Goal: Task Accomplishment & Management: Use online tool/utility

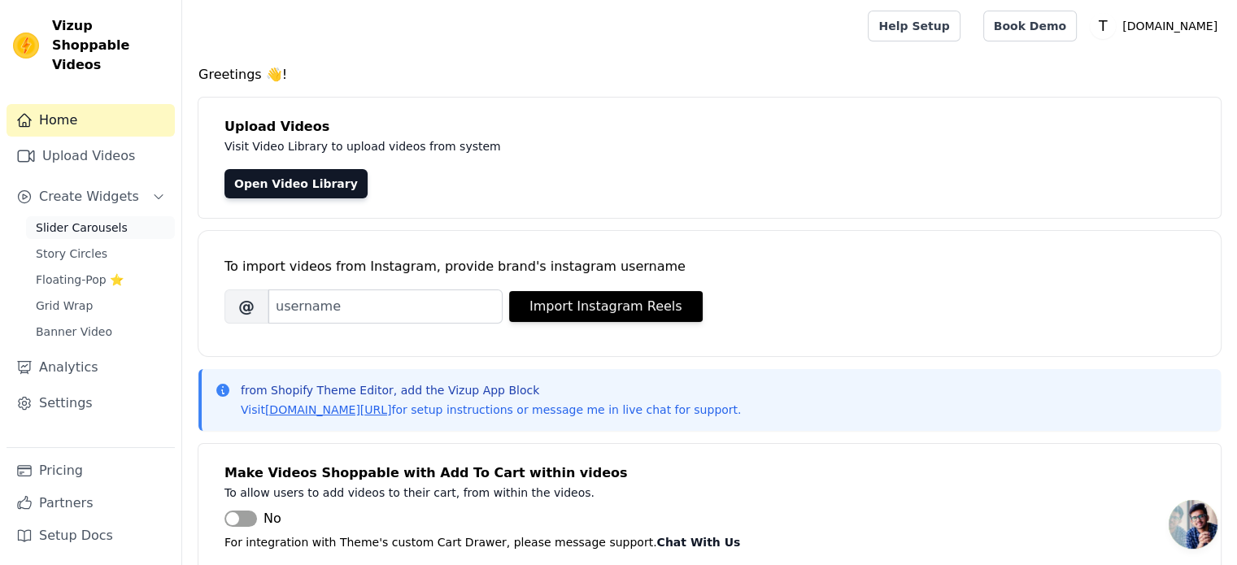
click at [84, 220] on span "Slider Carousels" at bounding box center [82, 228] width 92 height 16
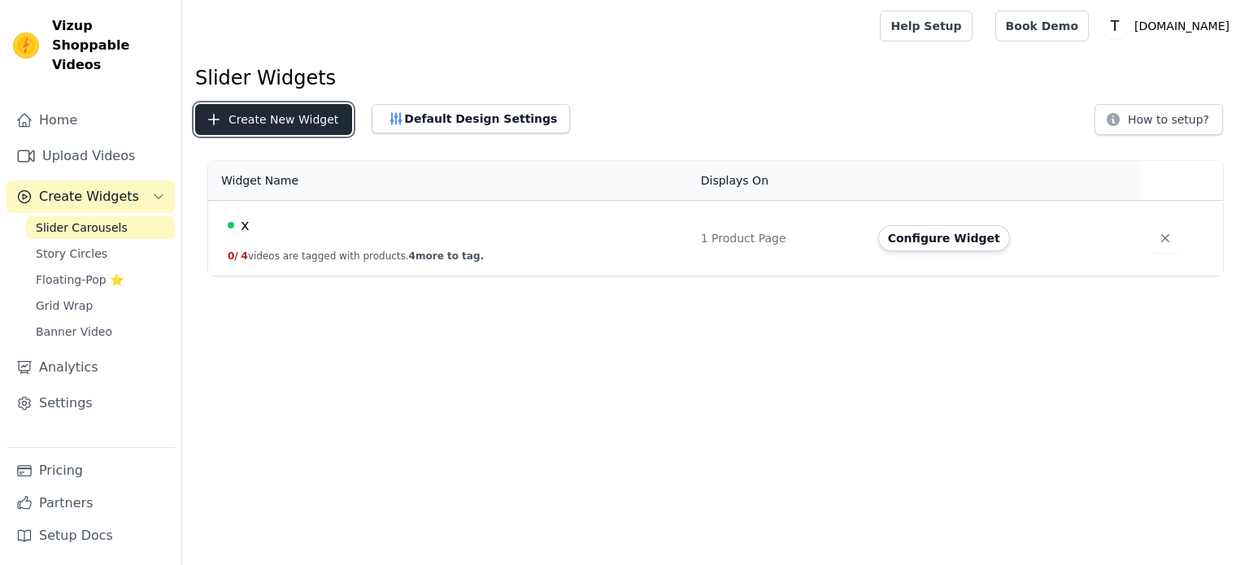
click at [289, 124] on button "Create New Widget" at bounding box center [273, 119] width 157 height 31
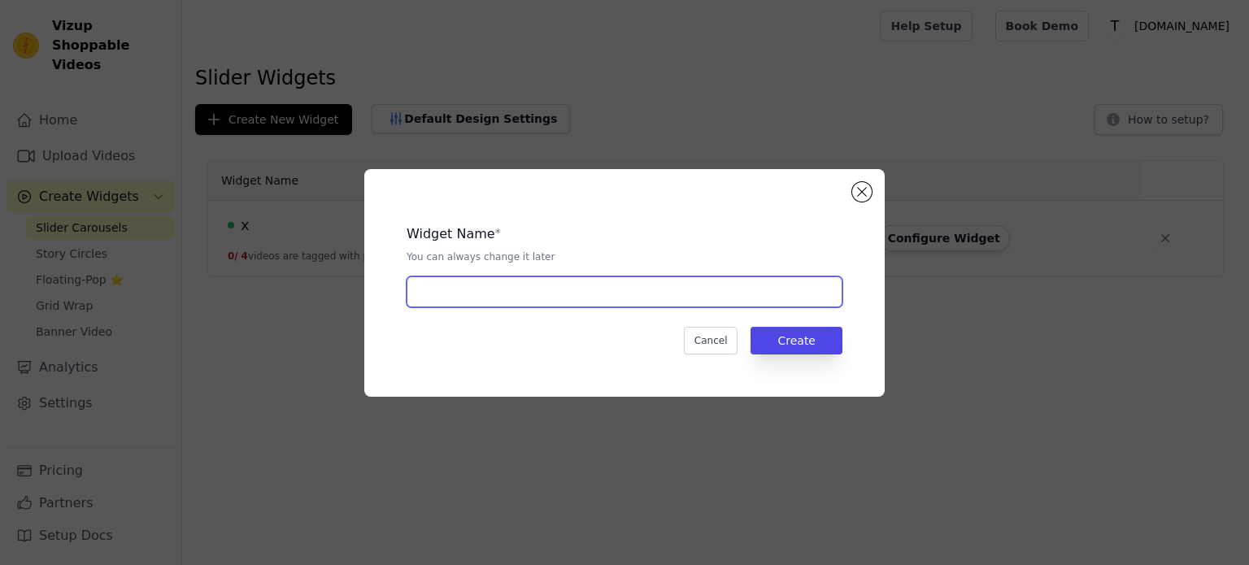
click at [479, 291] on input "text" at bounding box center [625, 291] width 436 height 31
type input "wireless"
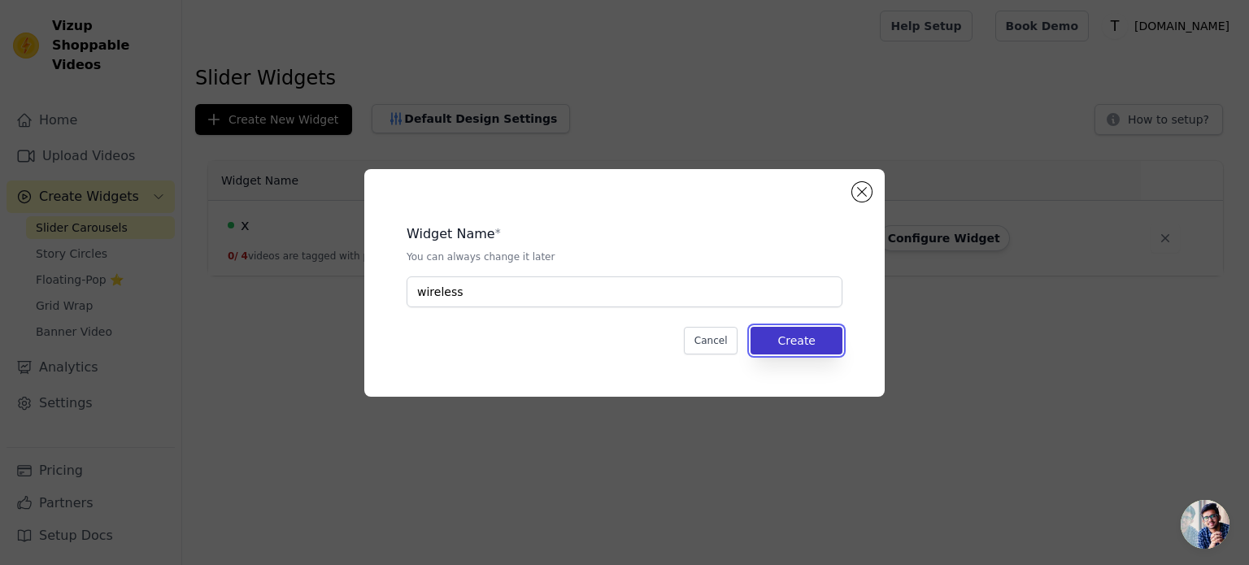
click at [804, 346] on button "Create" at bounding box center [797, 341] width 92 height 28
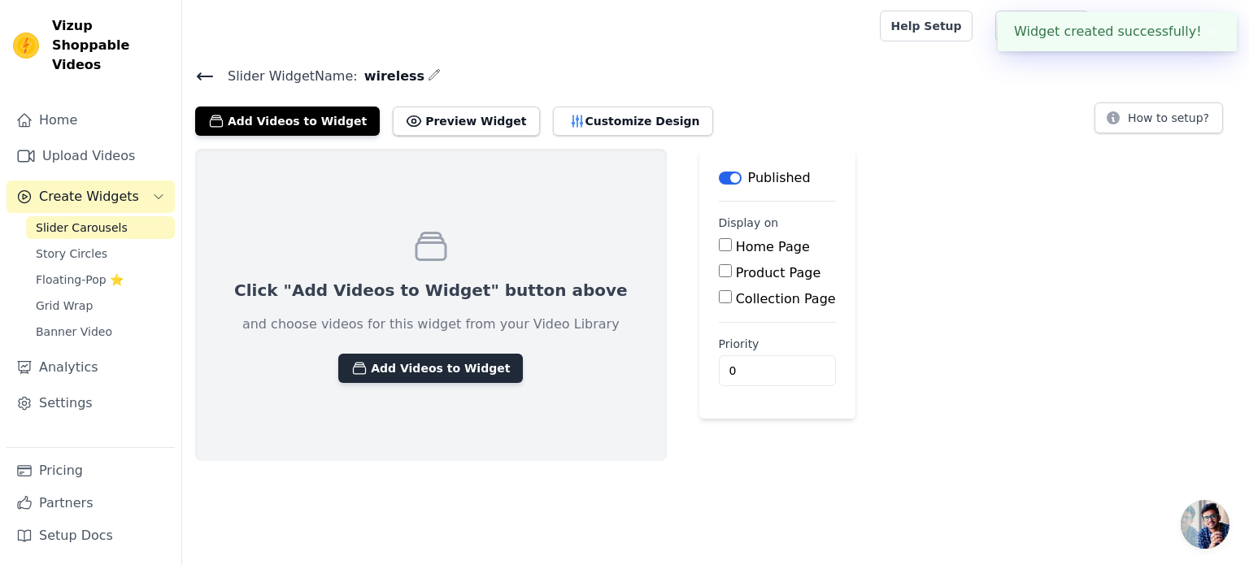
click at [392, 378] on button "Add Videos to Widget" at bounding box center [430, 368] width 185 height 29
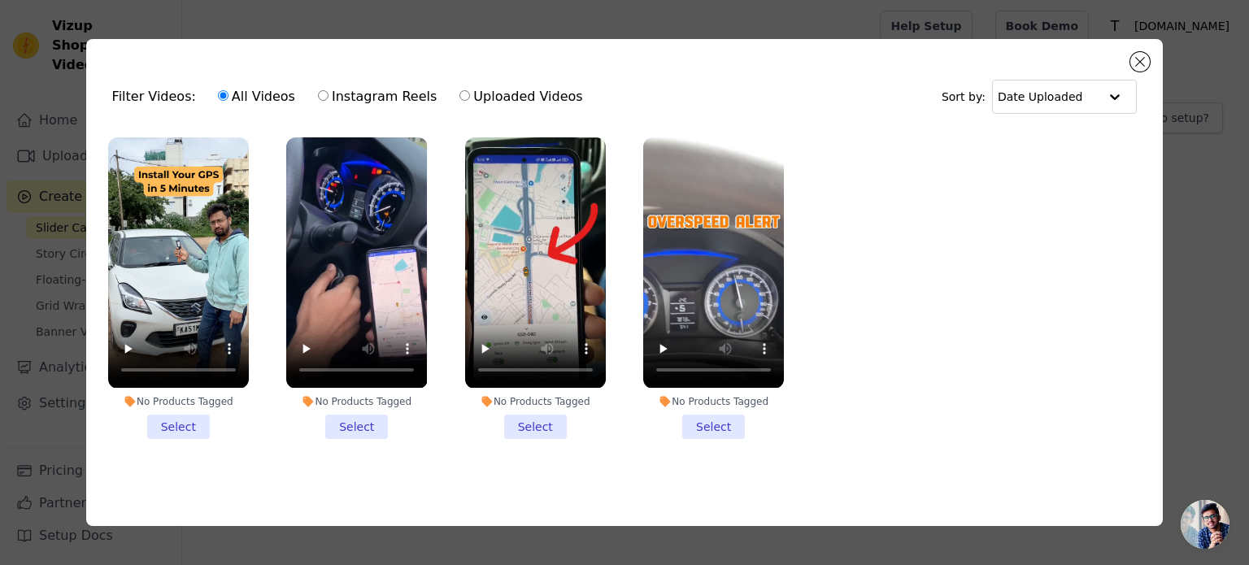
click at [538, 423] on li "No Products Tagged Select" at bounding box center [535, 287] width 141 height 301
click at [0, 0] on input "No Products Tagged Select" at bounding box center [0, 0] width 0 height 0
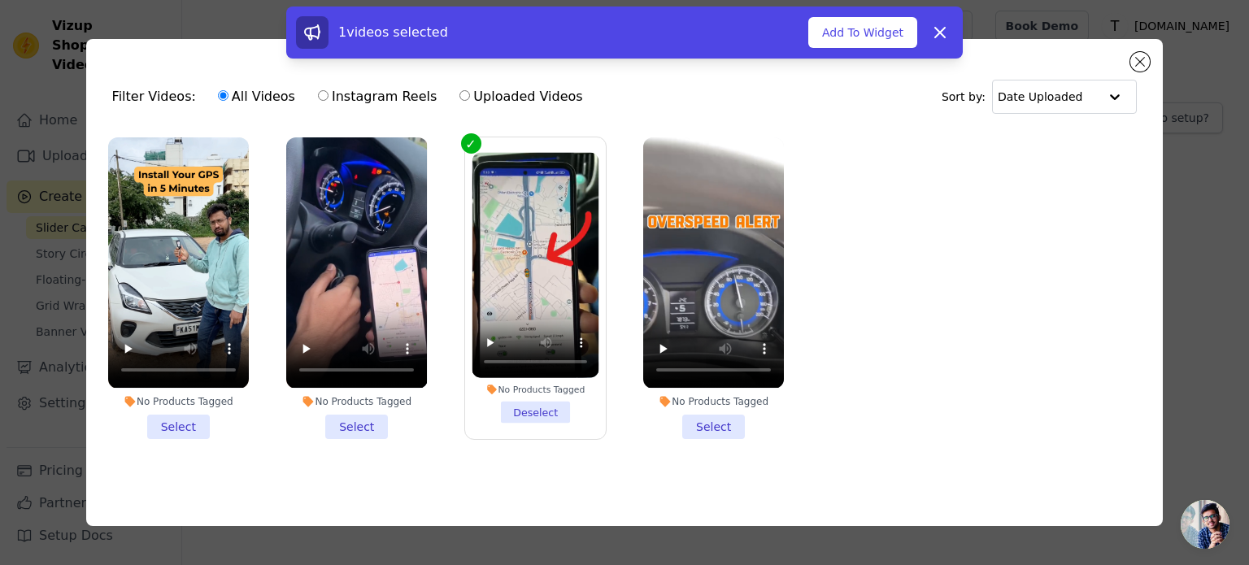
click at [721, 423] on li "No Products Tagged Select" at bounding box center [713, 287] width 141 height 301
click at [0, 0] on input "No Products Tagged Select" at bounding box center [0, 0] width 0 height 0
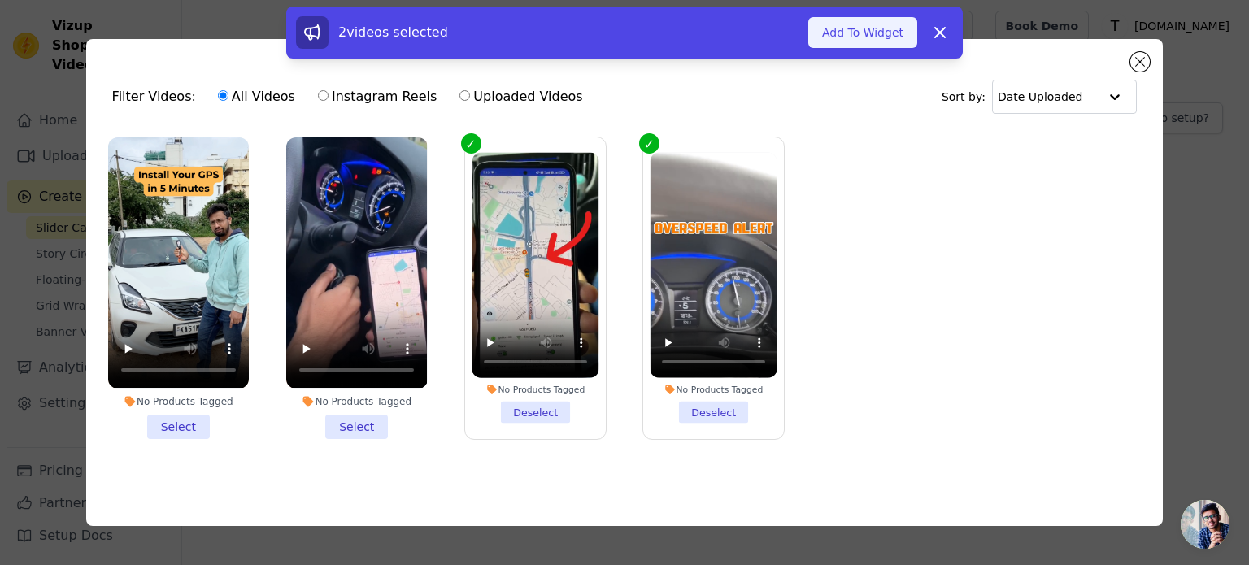
click at [877, 36] on button "Add To Widget" at bounding box center [862, 32] width 109 height 31
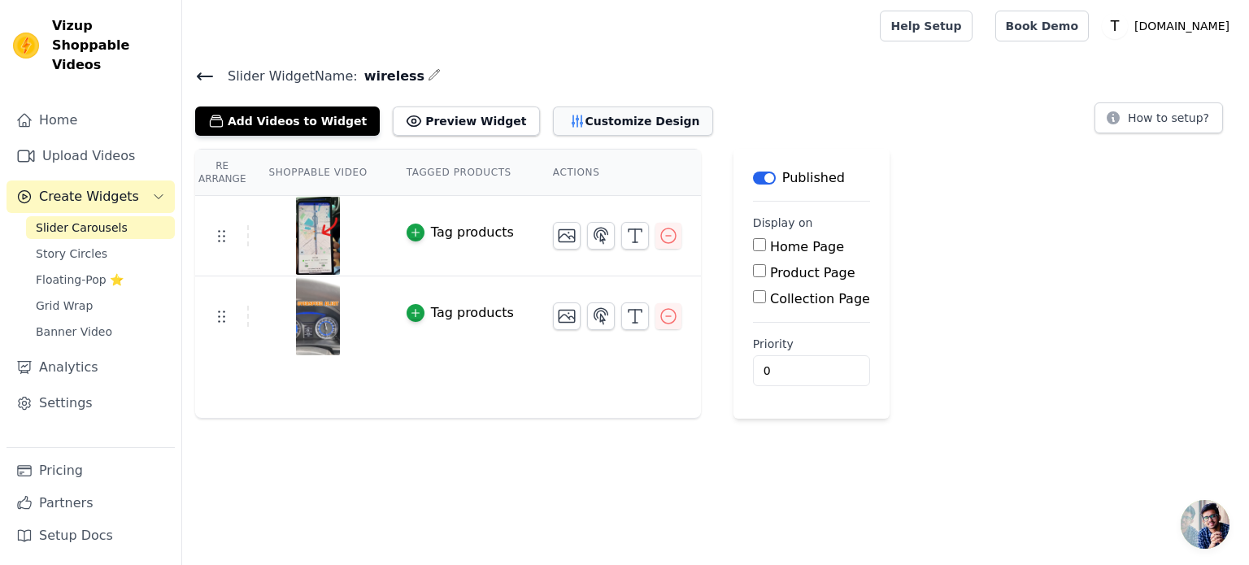
click at [631, 114] on button "Customize Design" at bounding box center [633, 121] width 160 height 29
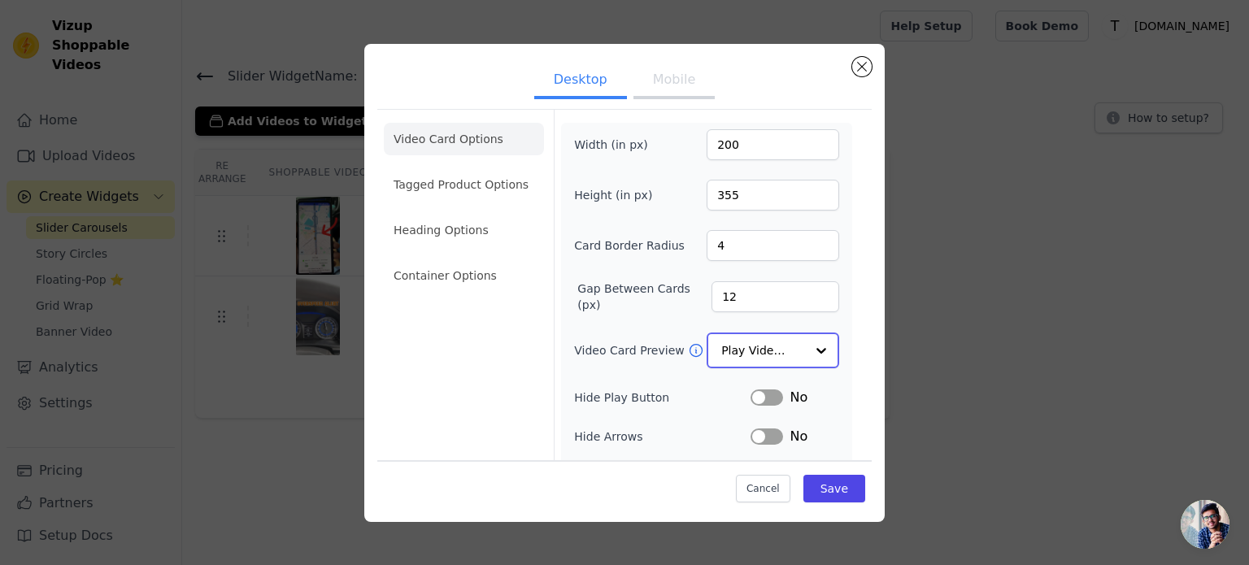
click at [768, 346] on input "Video Card Preview" at bounding box center [763, 350] width 84 height 33
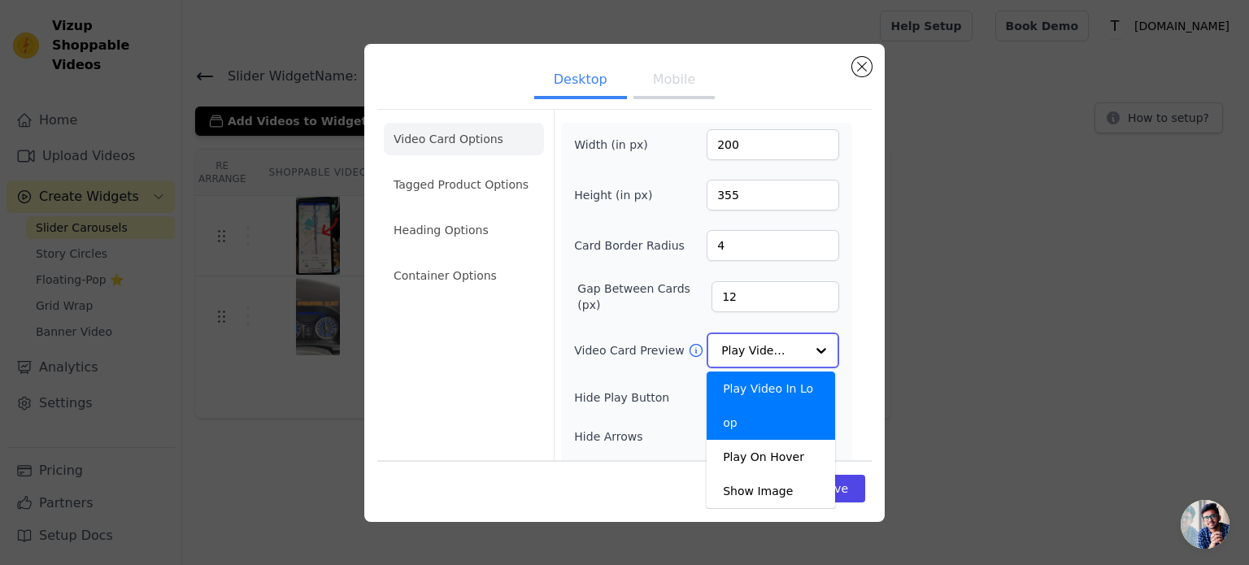
click at [768, 346] on input "Video Card Preview" at bounding box center [763, 350] width 84 height 33
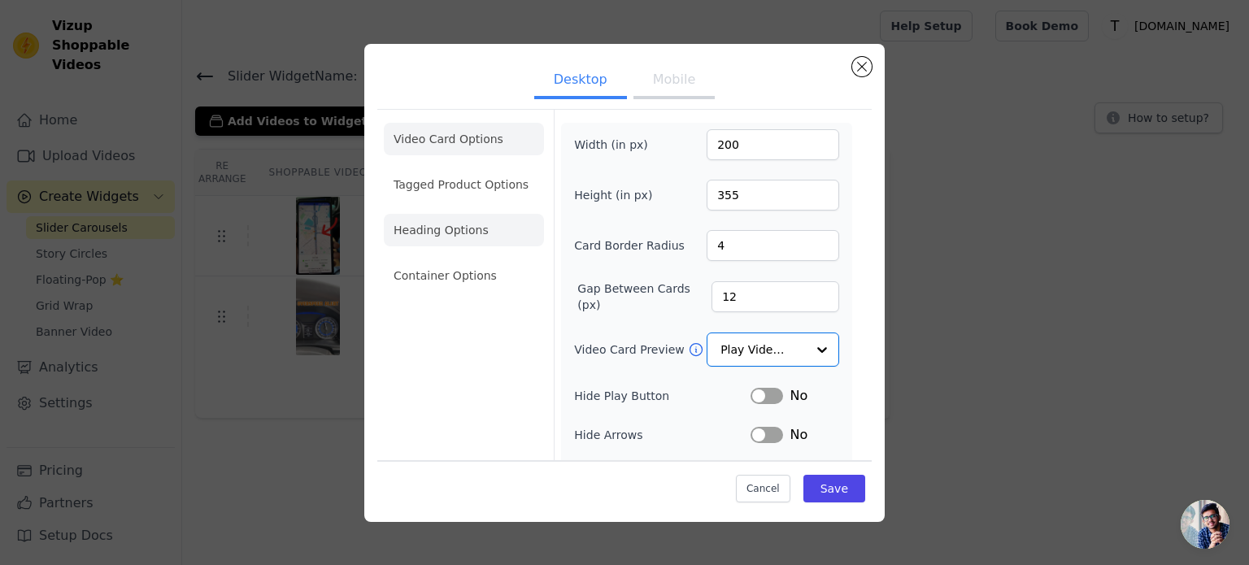
click at [468, 234] on li "Heading Options" at bounding box center [464, 230] width 160 height 33
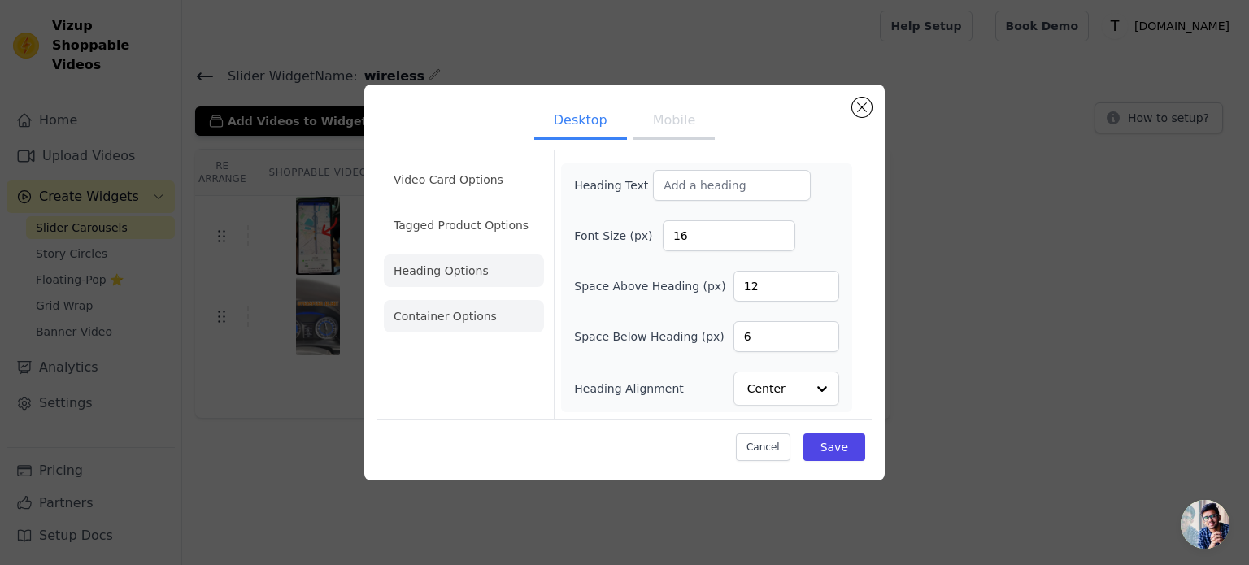
click at [469, 306] on li "Container Options" at bounding box center [464, 316] width 160 height 33
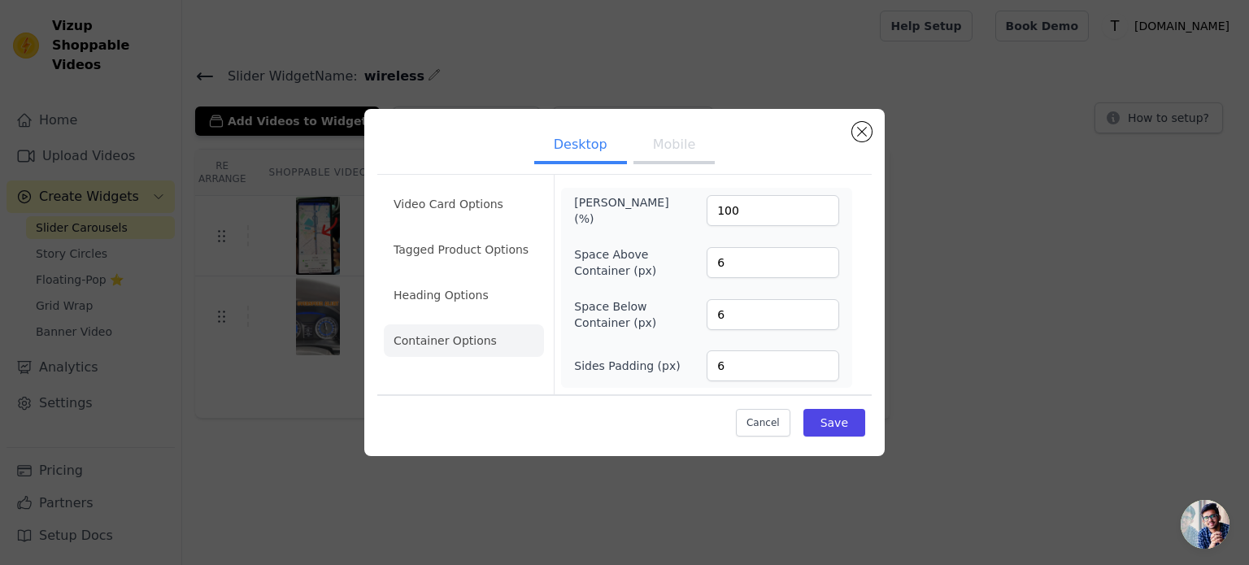
click at [654, 155] on button "Mobile" at bounding box center [674, 146] width 81 height 36
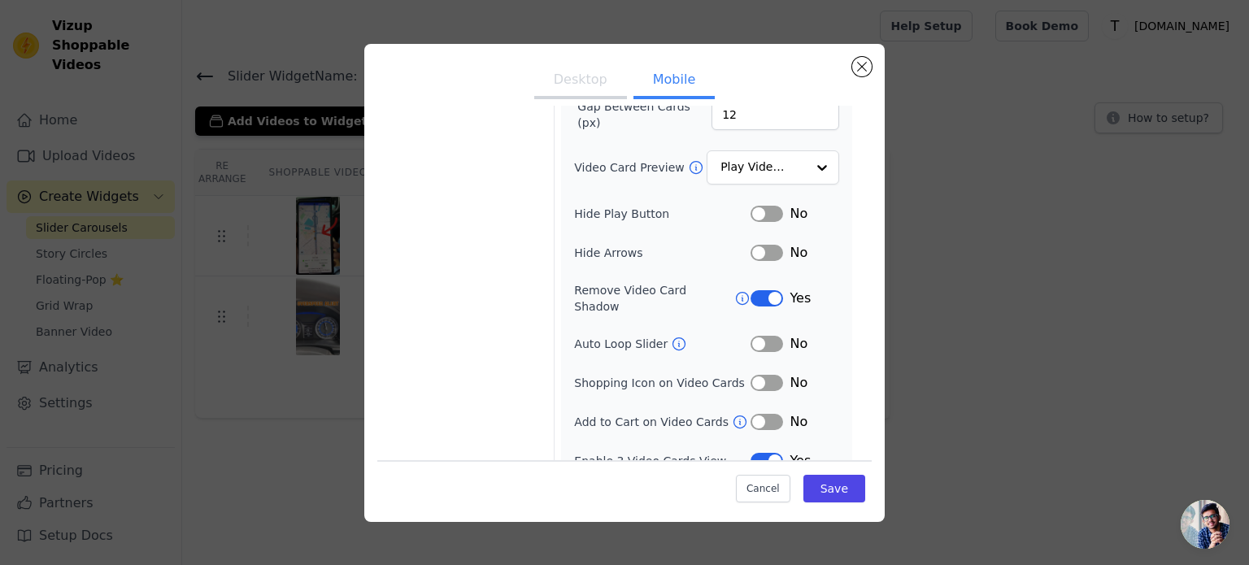
scroll to position [189, 0]
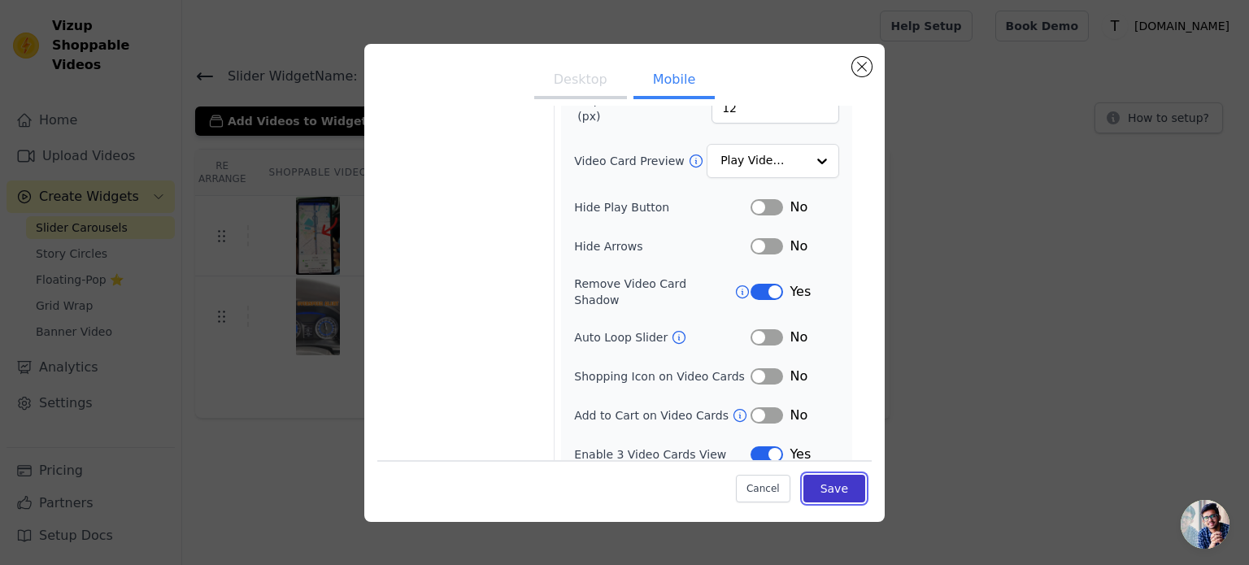
click at [838, 498] on button "Save" at bounding box center [834, 489] width 62 height 28
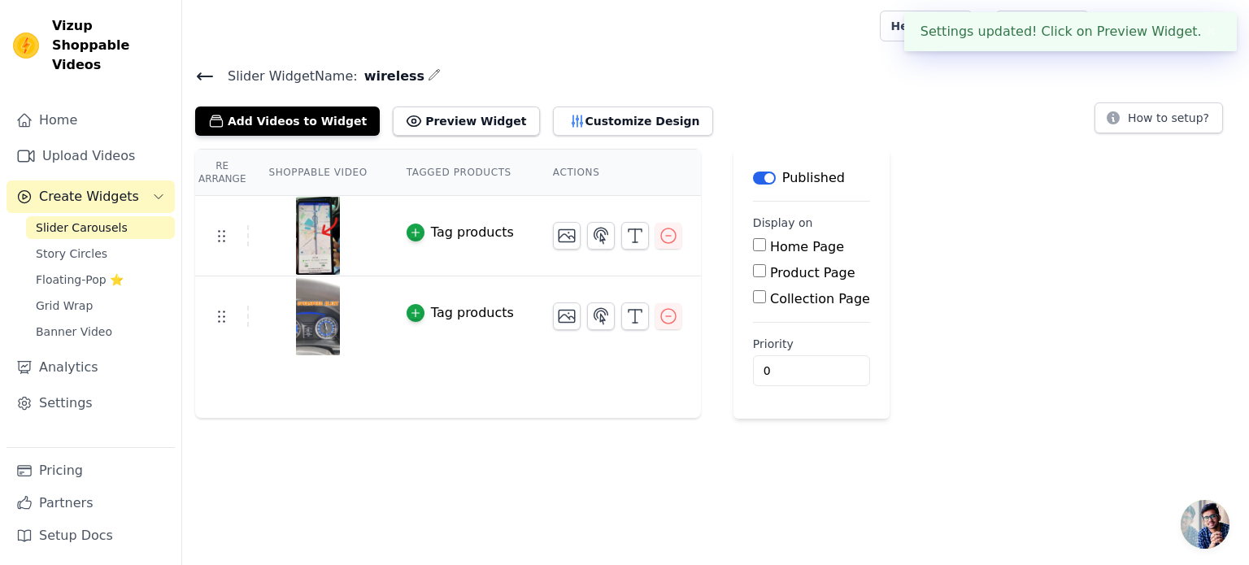
click at [382, 79] on span "wireless" at bounding box center [391, 77] width 67 height 20
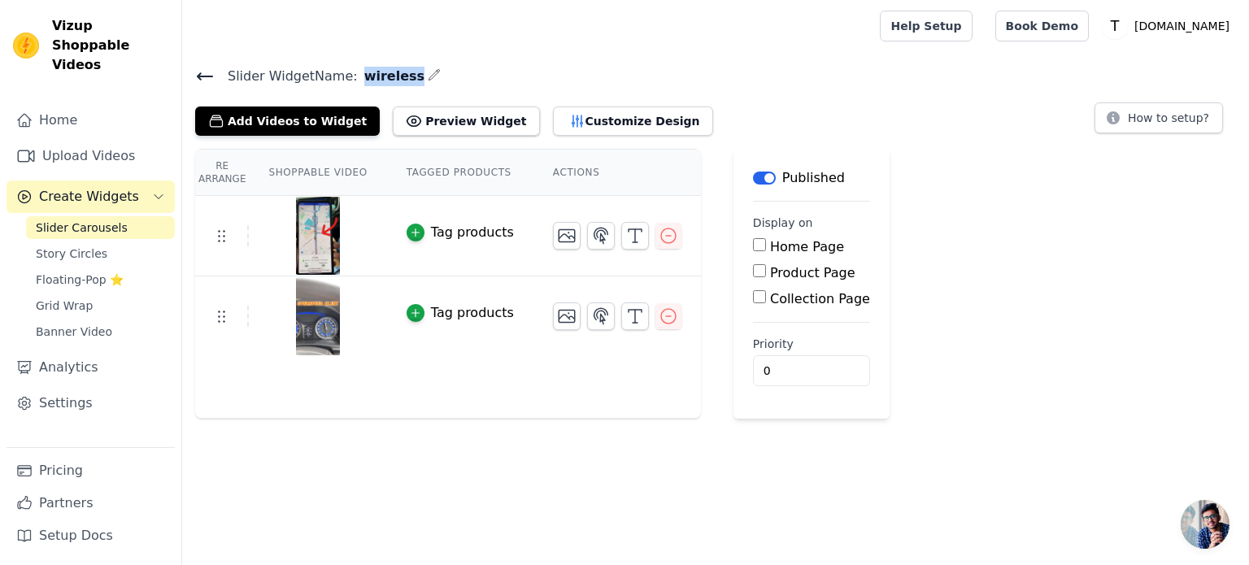
click at [382, 79] on span "wireless" at bounding box center [391, 77] width 67 height 20
copy span "wireless"
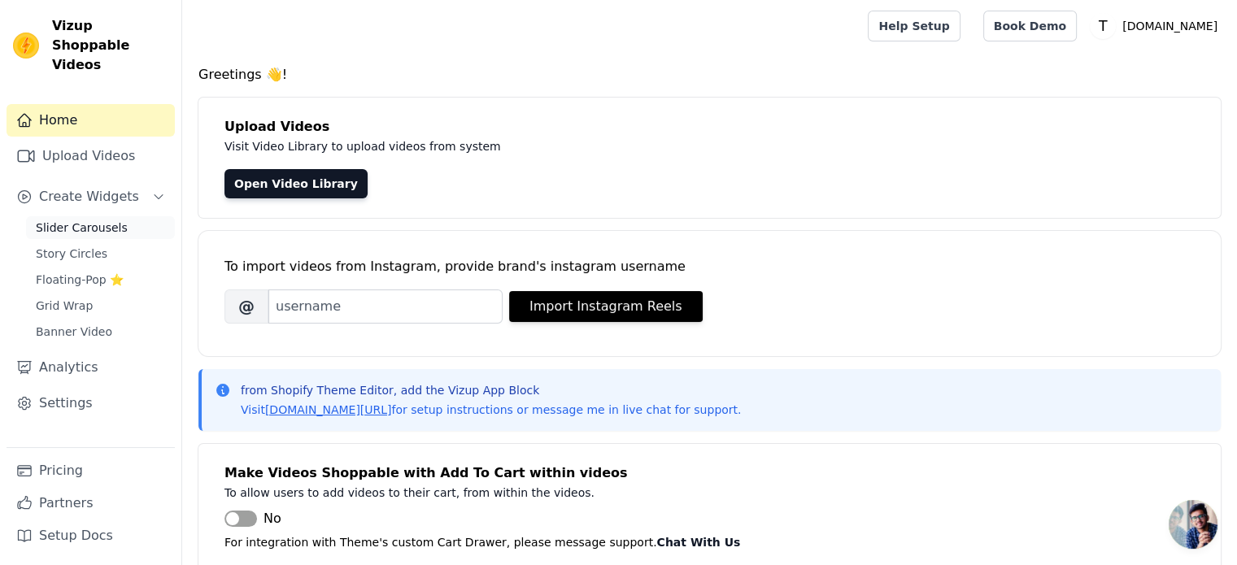
click at [75, 220] on span "Slider Carousels" at bounding box center [82, 228] width 92 height 16
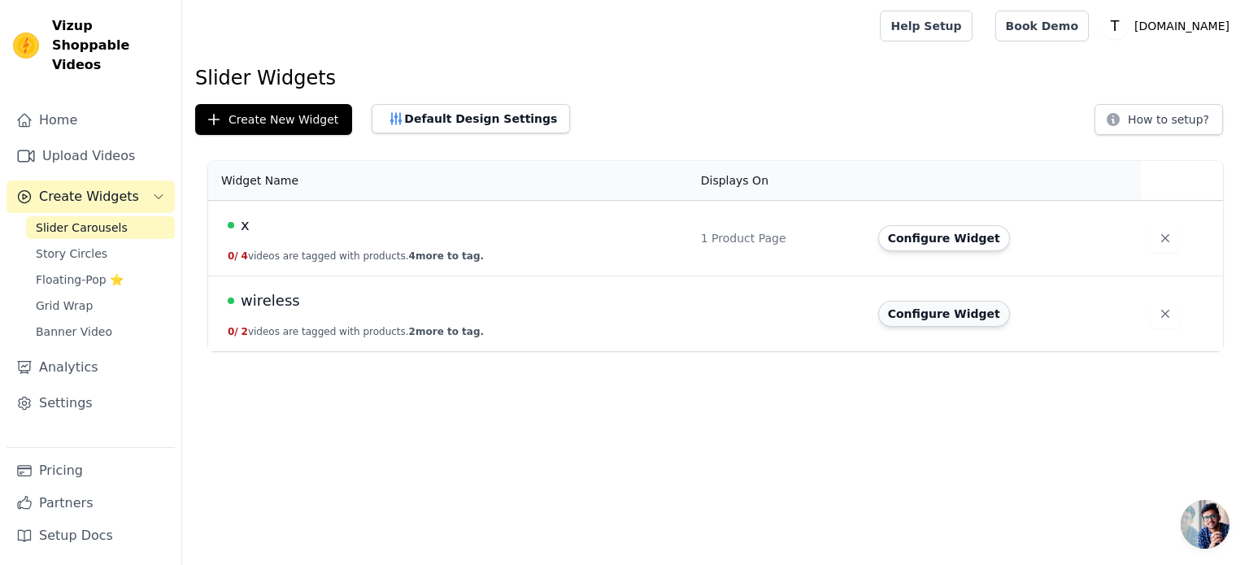
click at [895, 314] on button "Configure Widget" at bounding box center [944, 314] width 132 height 26
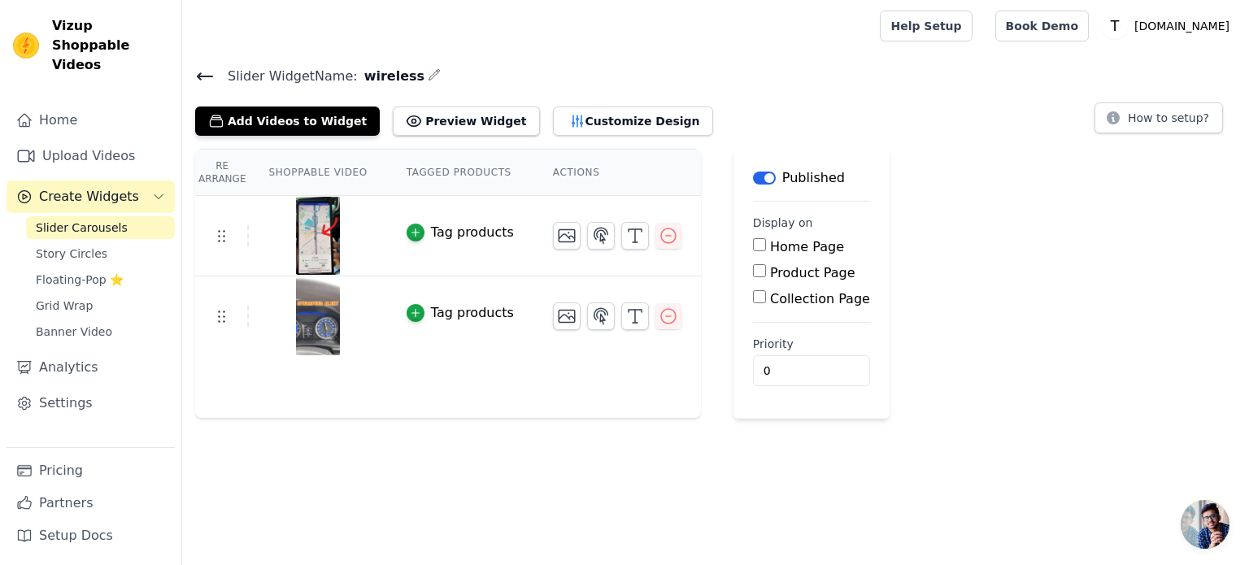
click at [770, 276] on label "Product Page" at bounding box center [812, 272] width 85 height 15
click at [755, 276] on input "Product Page" at bounding box center [759, 270] width 13 height 13
checkbox input "true"
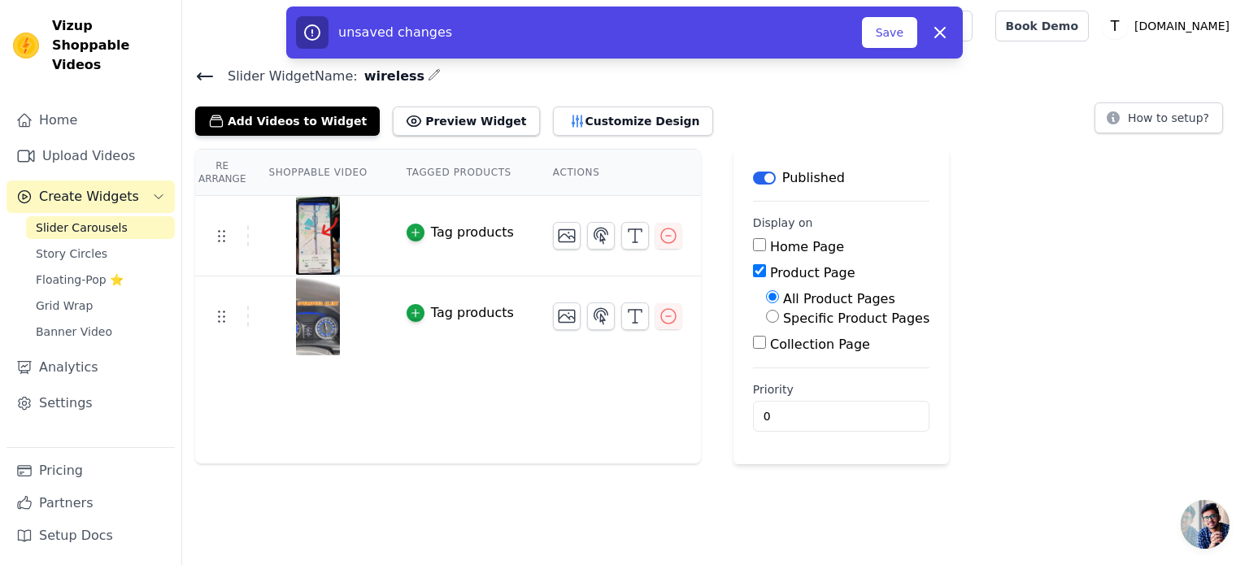
click at [790, 318] on label "Specific Product Pages" at bounding box center [856, 318] width 146 height 15
click at [779, 318] on input "Specific Product Pages" at bounding box center [772, 316] width 13 height 13
radio input "true"
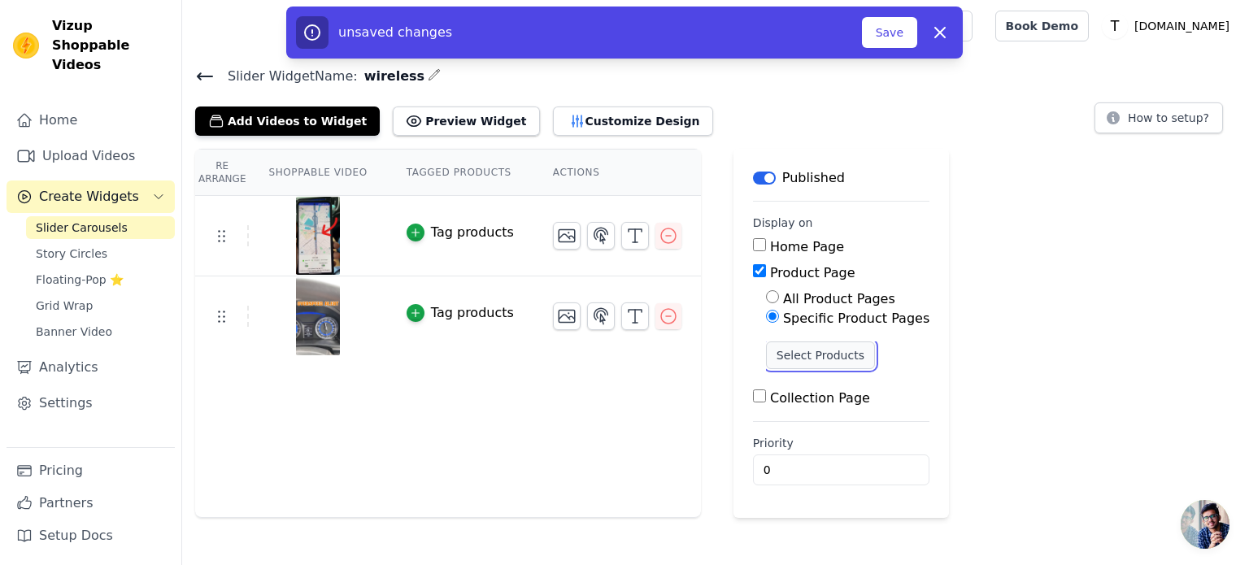
click at [799, 355] on button "Select Products" at bounding box center [820, 356] width 109 height 28
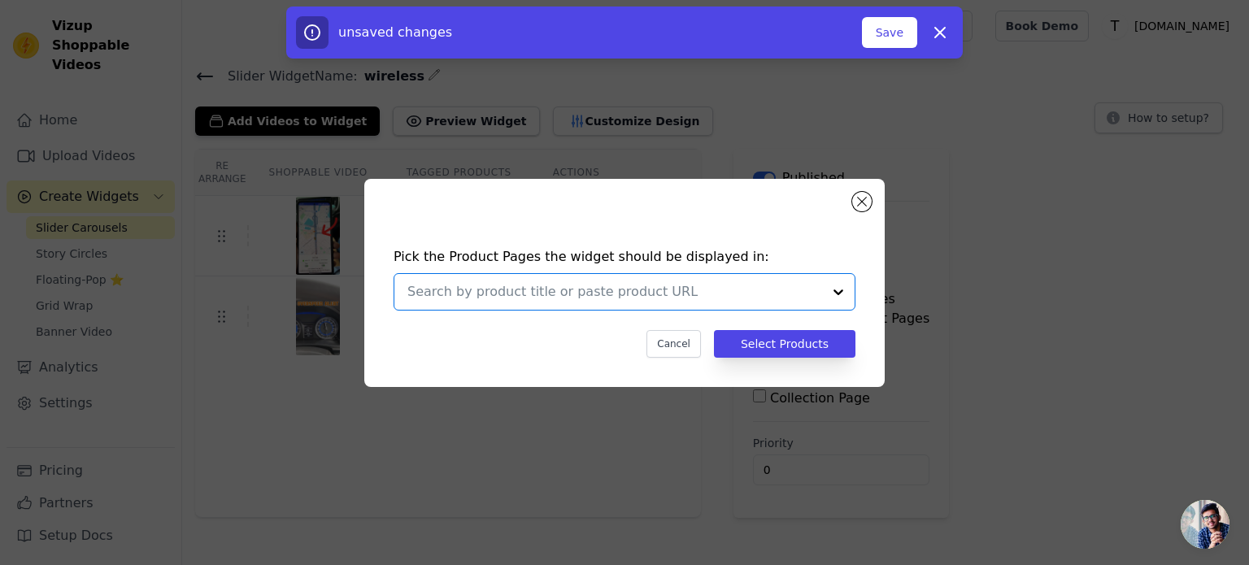
click at [586, 289] on input "text" at bounding box center [614, 292] width 415 height 20
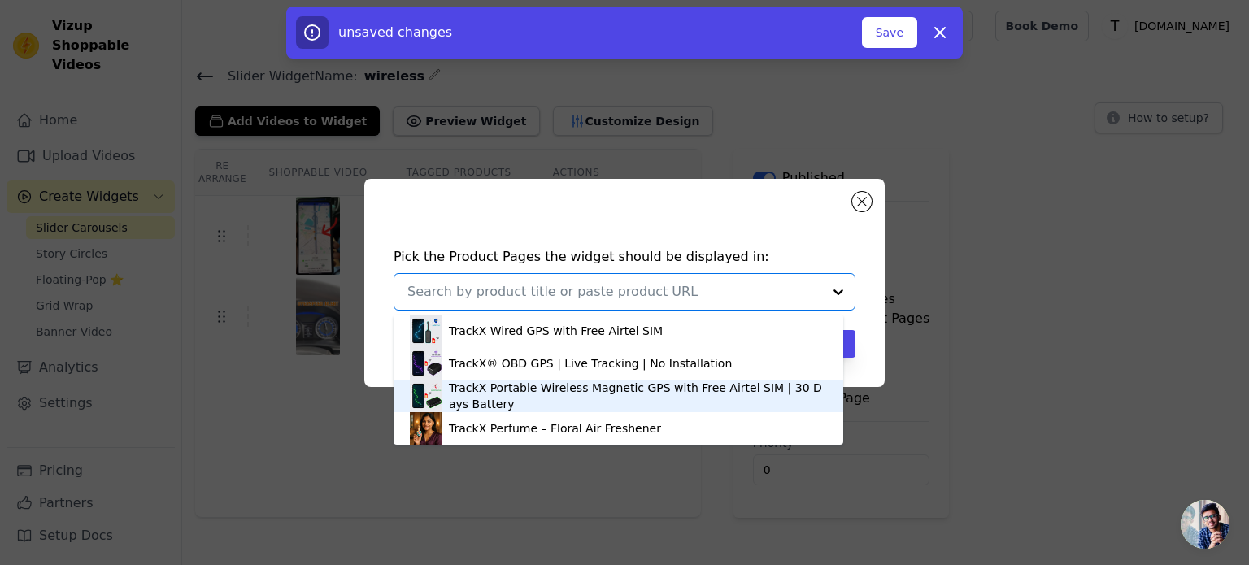
click at [566, 399] on div "TrackX Portable Wireless Magnetic GPS with Free Airtel SIM | 30 Days Battery" at bounding box center [638, 396] width 378 height 33
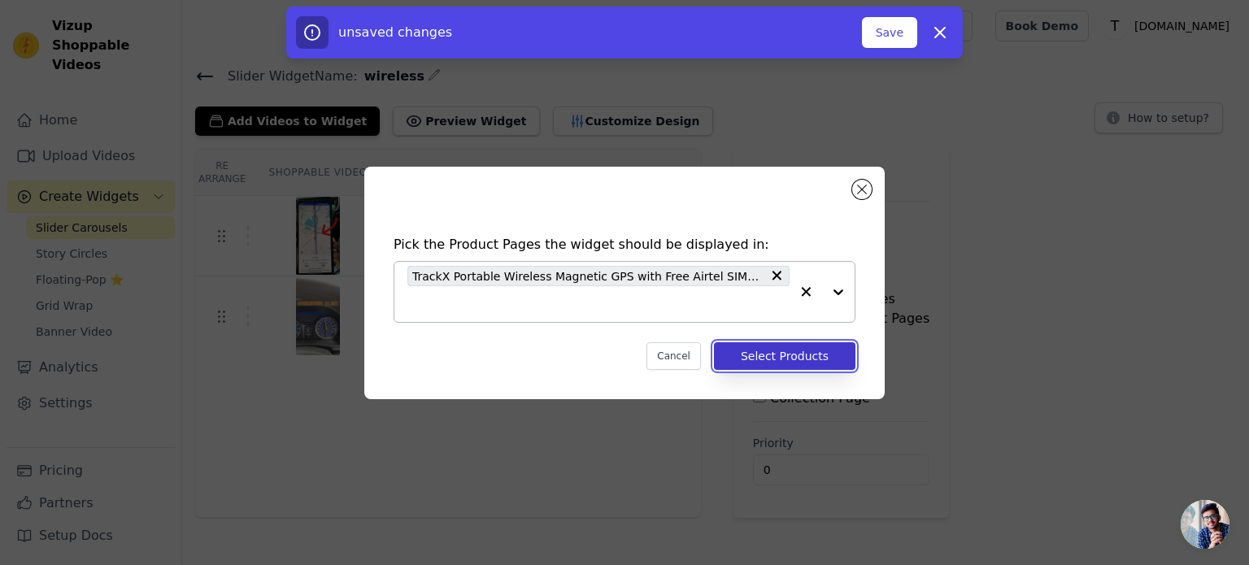
click at [797, 345] on button "Select Products" at bounding box center [785, 356] width 142 height 28
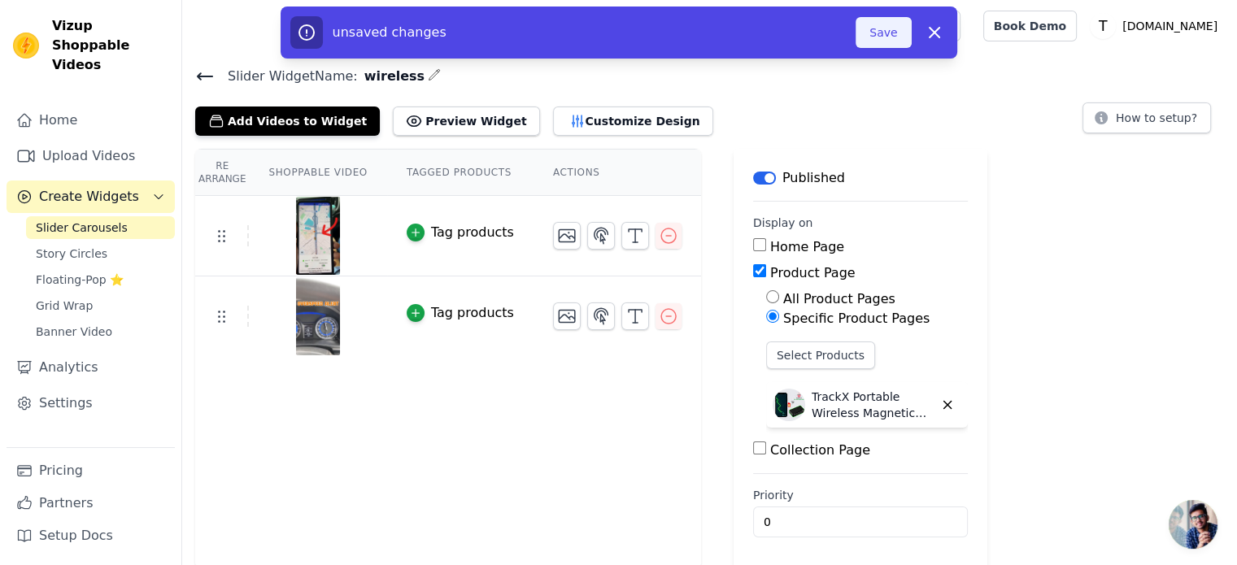
click at [872, 38] on button "Save" at bounding box center [883, 32] width 55 height 31
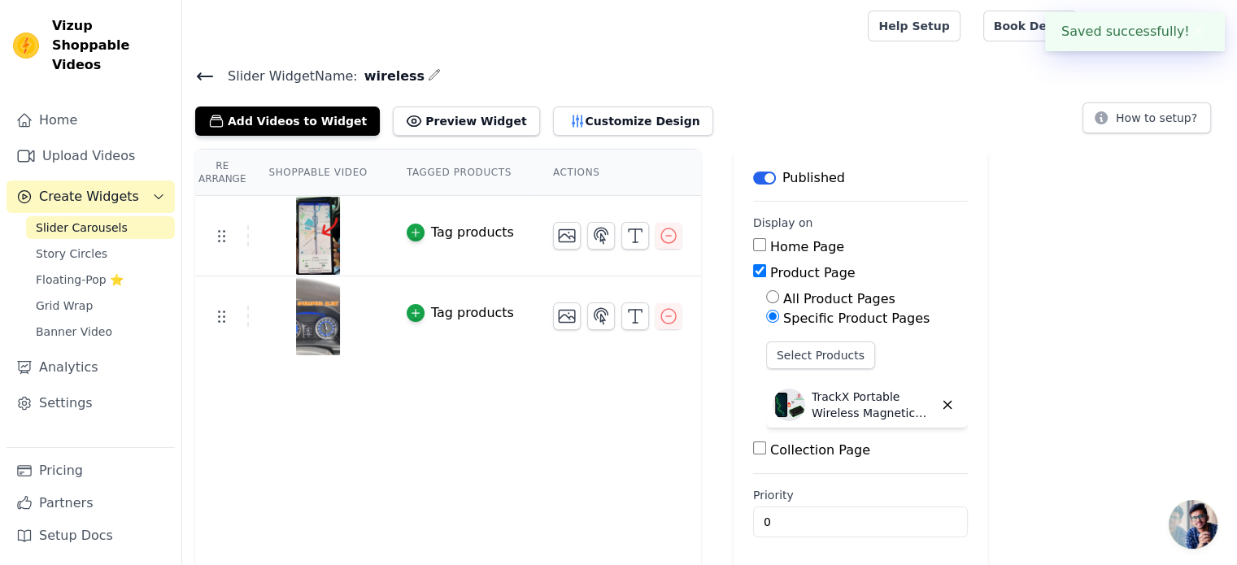
click at [753, 497] on label "Priority" at bounding box center [860, 495] width 215 height 16
click at [753, 507] on input "0" at bounding box center [860, 522] width 215 height 31
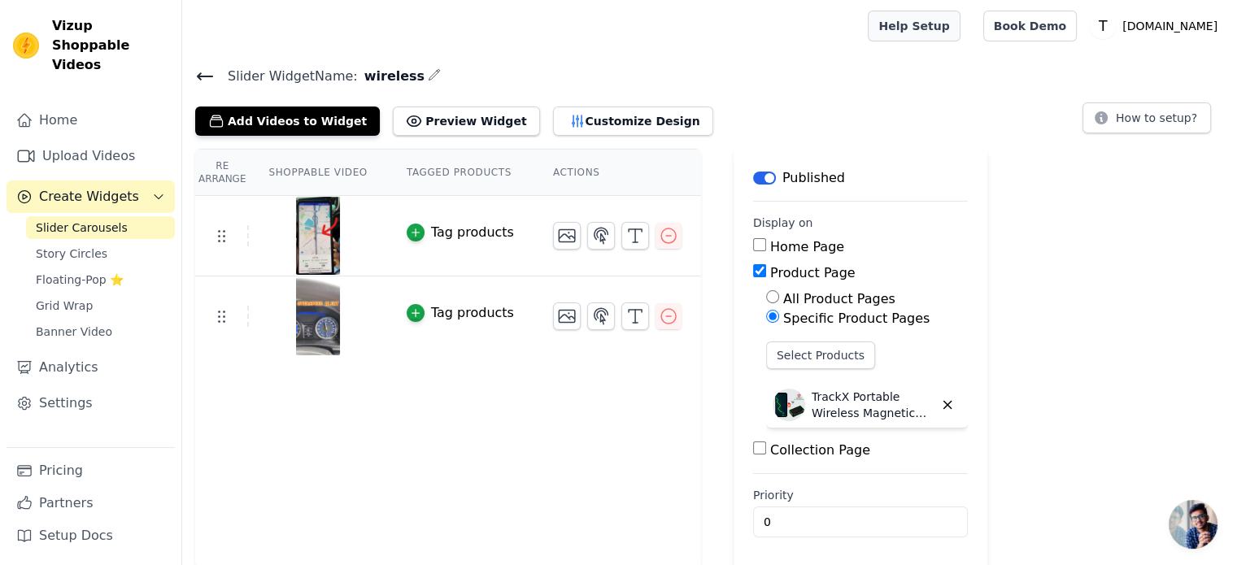
click at [953, 33] on link "Help Setup" at bounding box center [914, 26] width 92 height 31
